Goal: Find specific page/section: Find specific page/section

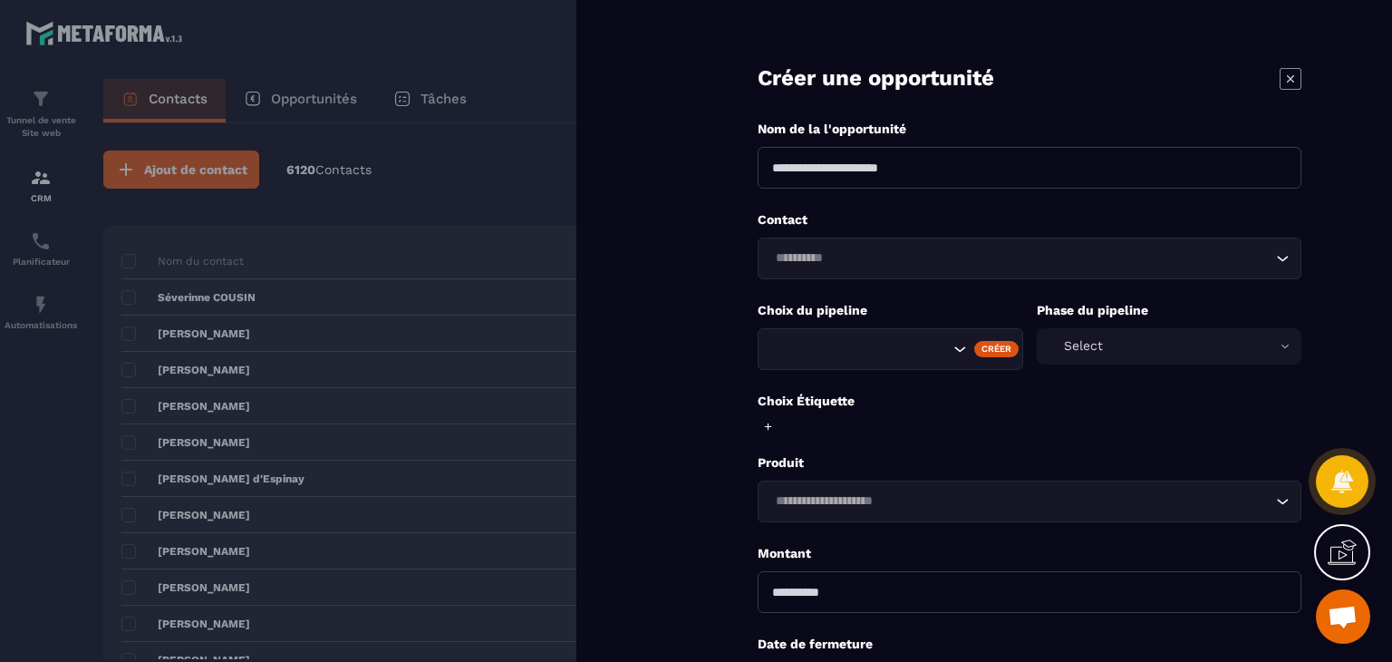
click at [1292, 79] on icon at bounding box center [1291, 79] width 22 height 22
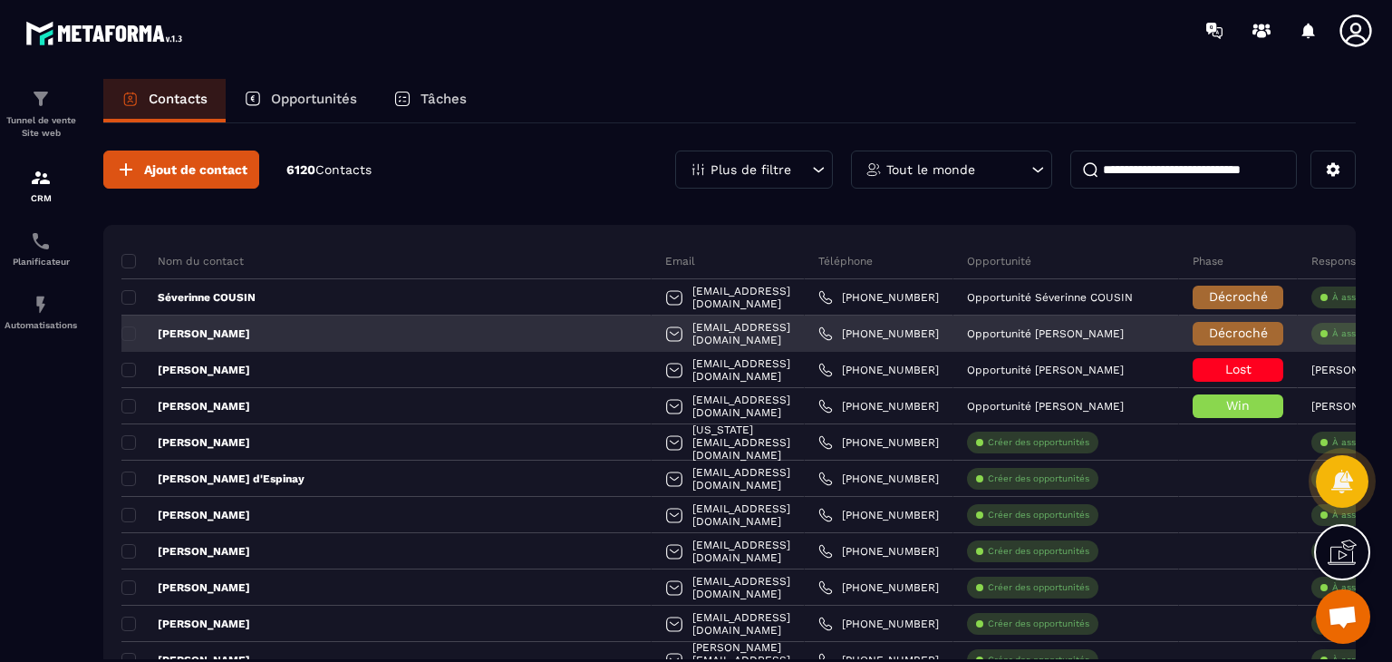
click at [652, 331] on div "[EMAIL_ADDRESS][DOMAIN_NAME]" at bounding box center [728, 333] width 153 height 36
click at [215, 334] on p "[PERSON_NAME]" at bounding box center [185, 333] width 129 height 15
